Goal: Contribute content

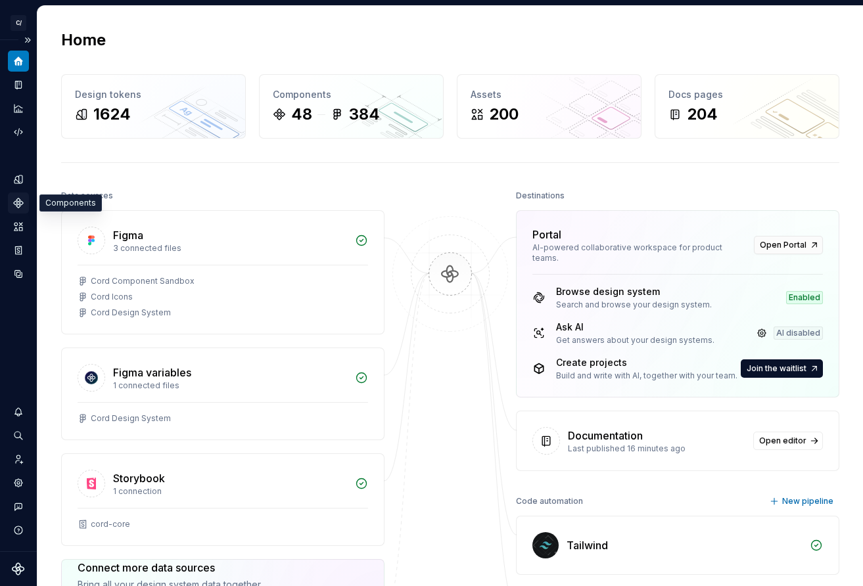
click at [22, 193] on div "Design system data" at bounding box center [18, 225] width 21 height 118
click at [18, 83] on icon "Documentation" at bounding box center [19, 85] width 5 height 7
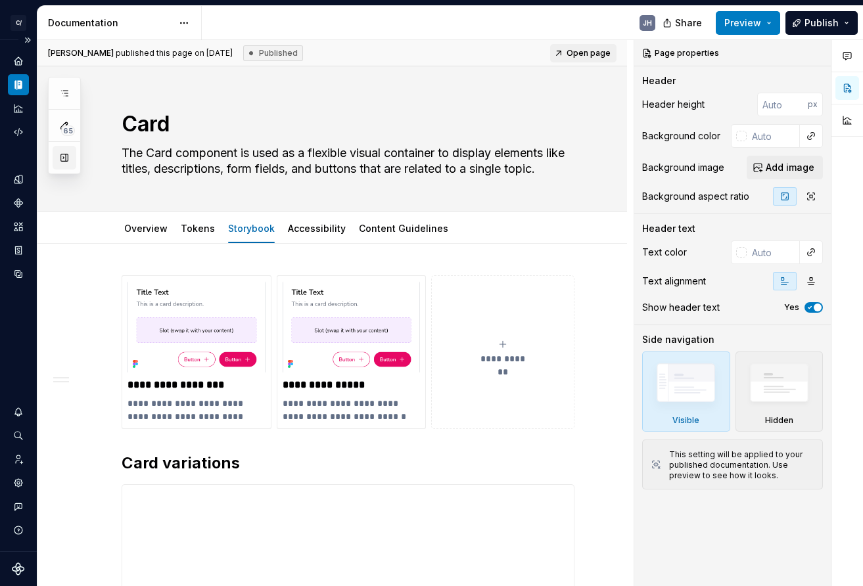
click at [59, 155] on button "button" at bounding box center [65, 158] width 24 height 24
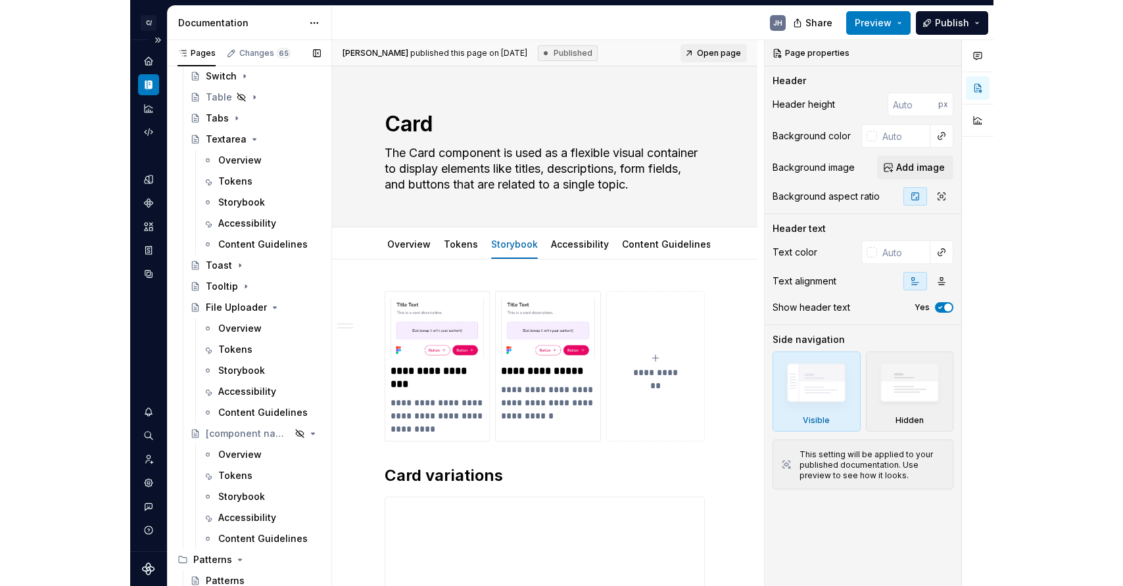
scroll to position [3819, 0]
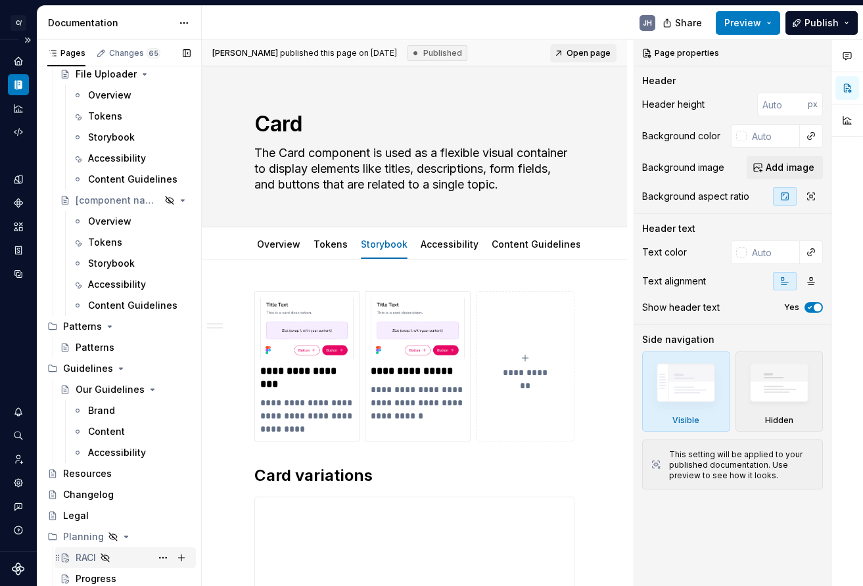
click at [78, 555] on div "RACI" at bounding box center [86, 558] width 20 height 13
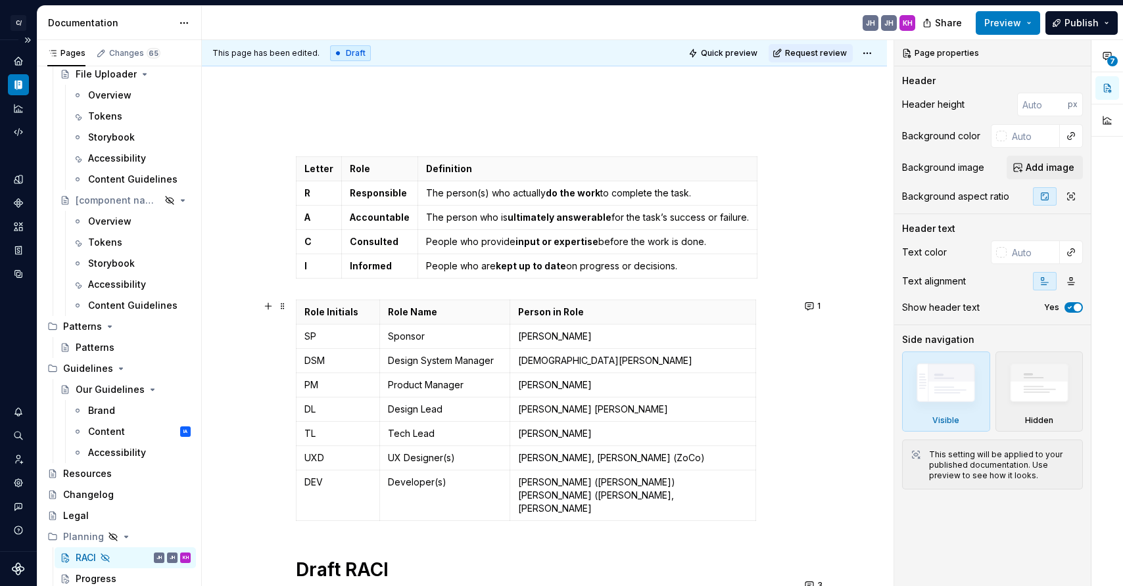
scroll to position [135, 0]
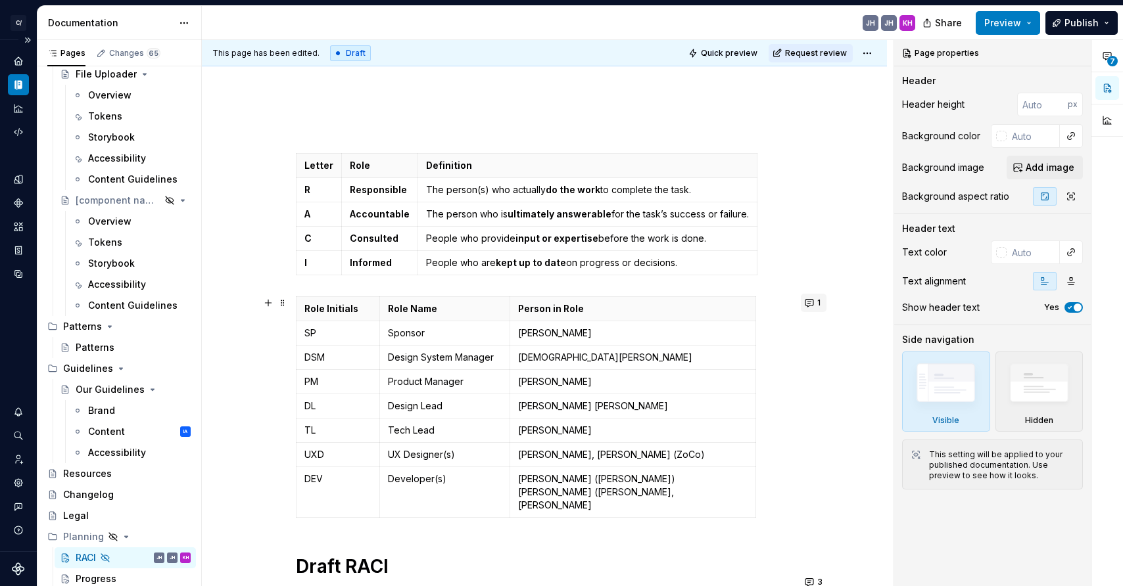
type textarea "*"
click at [817, 306] on button "1" at bounding box center [814, 303] width 26 height 18
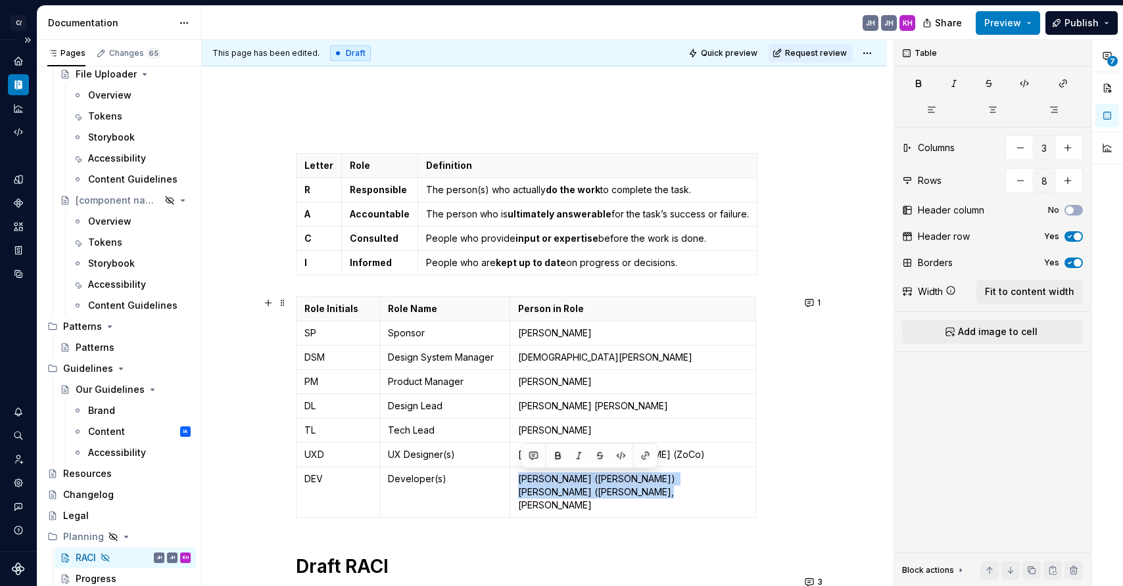
click at [863, 455] on div "Table Columns 3 Rows 8 Header column No Header row Yes Borders Yes Width Fit to…" at bounding box center [992, 313] width 197 height 547
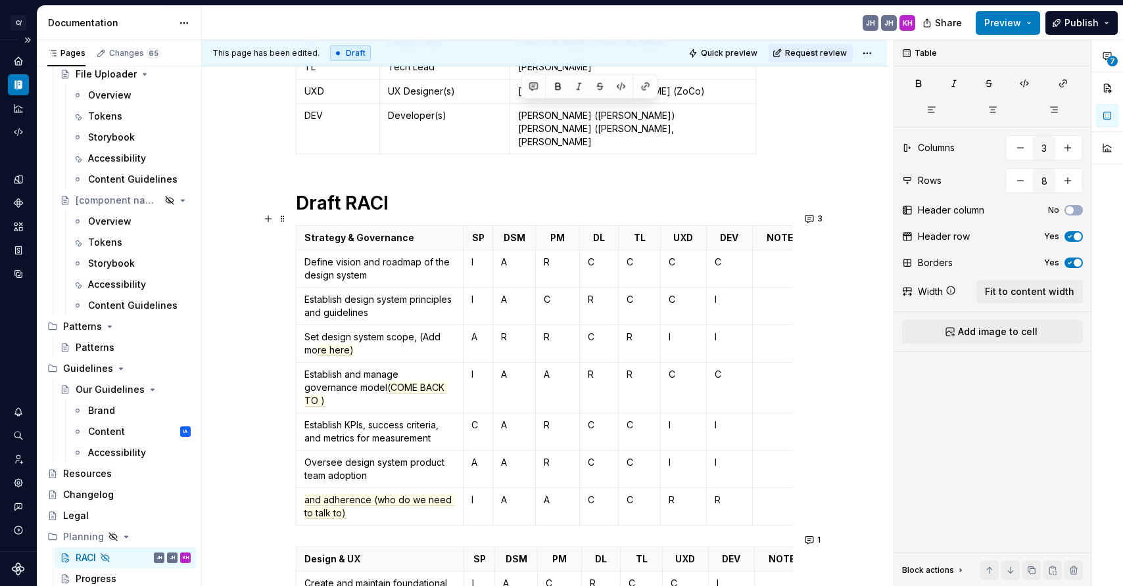
scroll to position [506, 0]
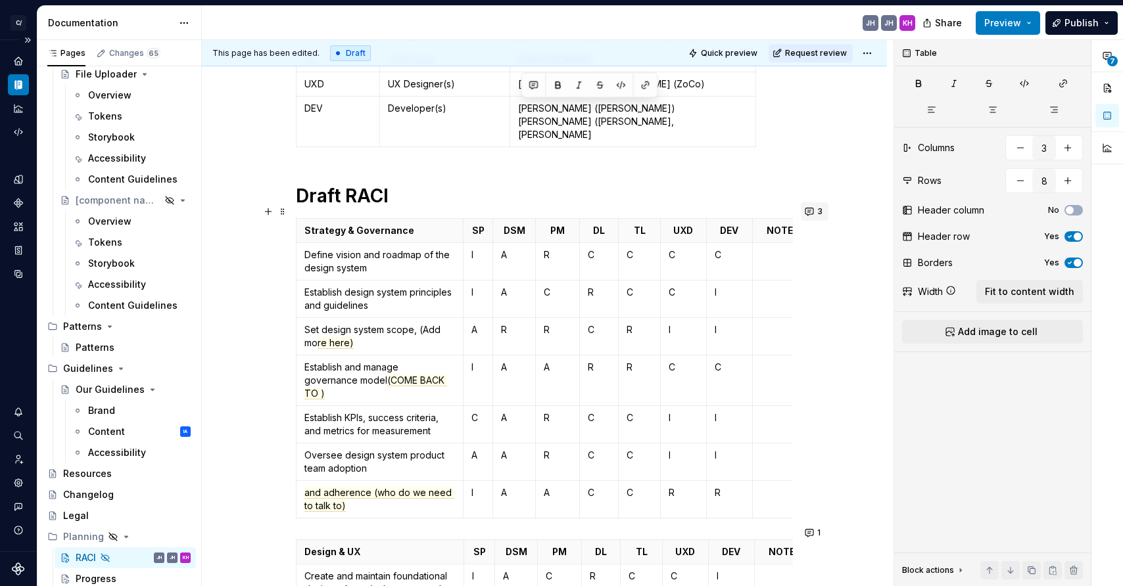
click at [813, 211] on button "3" at bounding box center [815, 212] width 28 height 18
type input "9"
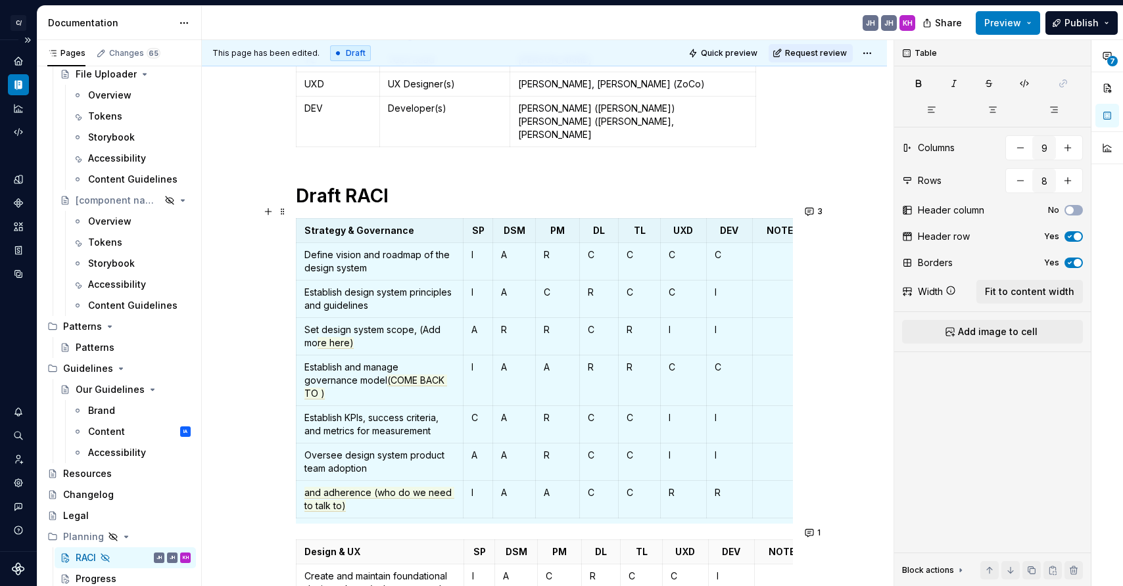
type textarea "*"
type input "7"
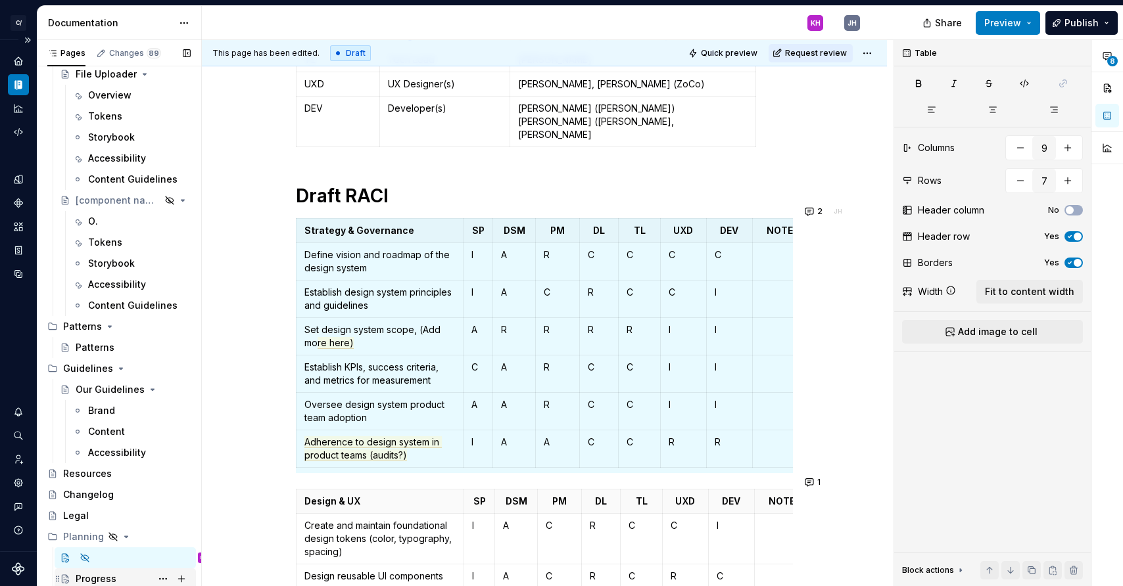
type textarea "*"
